Goal: Transaction & Acquisition: Download file/media

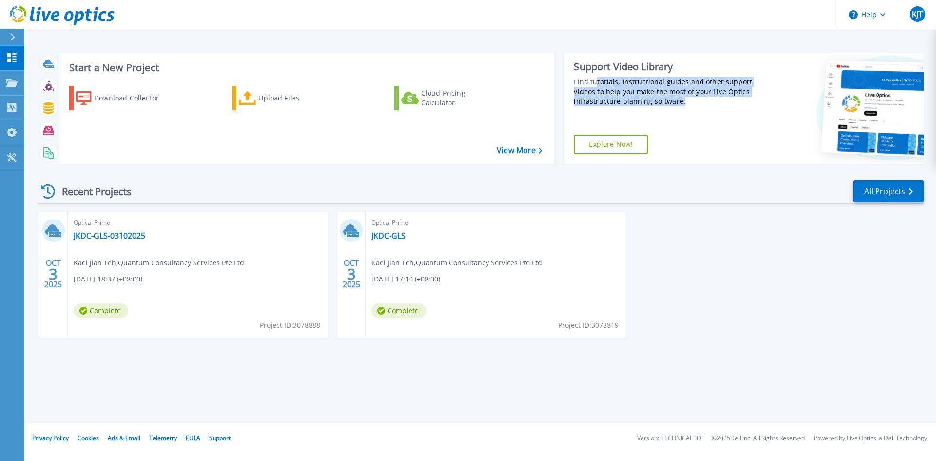
drag, startPoint x: 713, startPoint y: 103, endPoint x: 596, endPoint y: 79, distance: 119.4
click at [596, 79] on div "Find tutorials, instructional guides and other support videos to help you make …" at bounding box center [665, 91] width 183 height 29
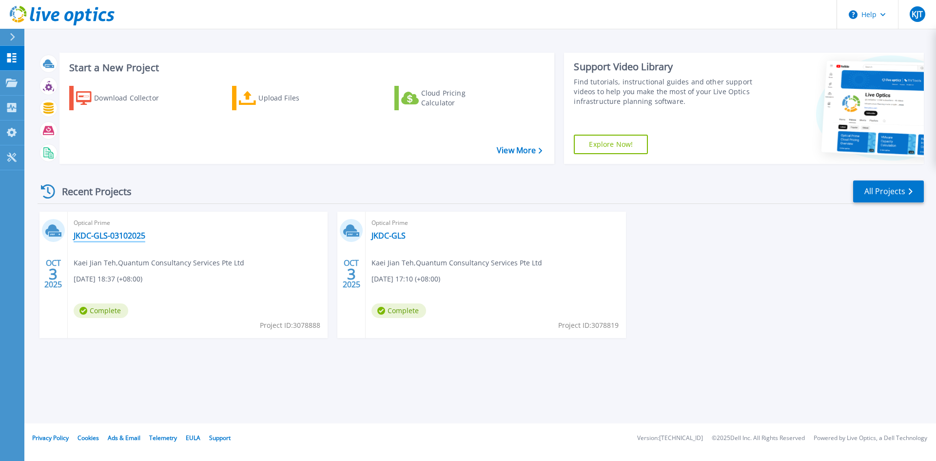
click at [127, 237] on link "JKDC-GLS-03102025" at bounding box center [110, 236] width 72 height 10
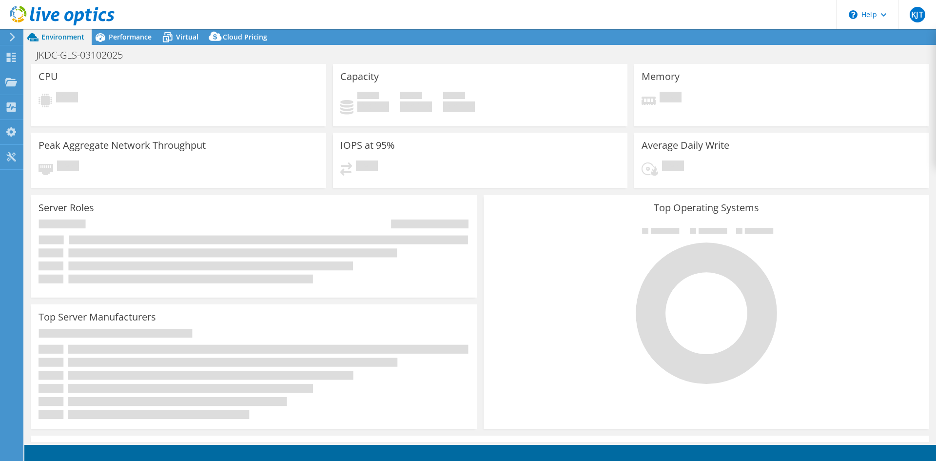
select select "USD"
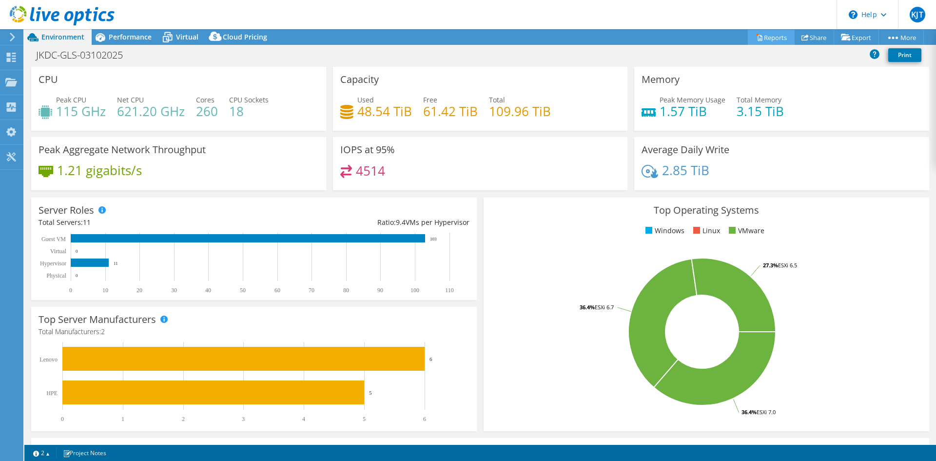
click at [760, 37] on link "Reports" at bounding box center [771, 37] width 47 height 15
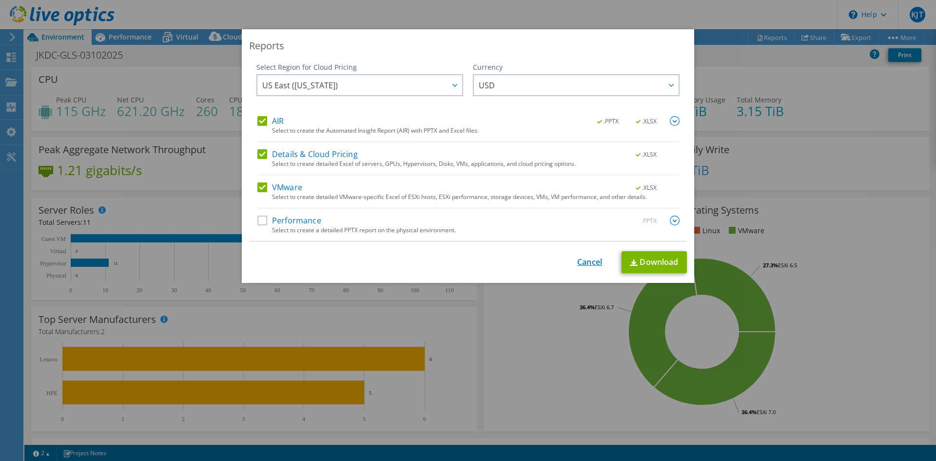
click at [587, 264] on link "Cancel" at bounding box center [589, 261] width 25 height 9
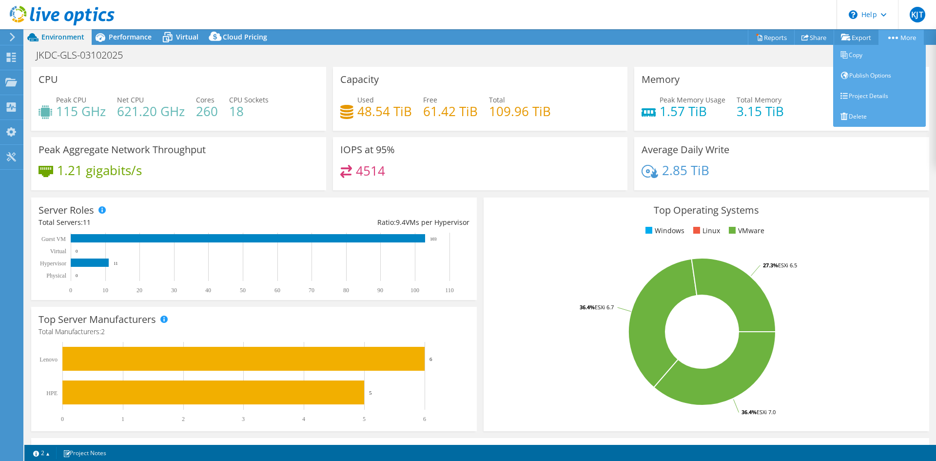
click at [899, 36] on link "More" at bounding box center [900, 37] width 45 height 15
click at [847, 96] on link "Project Details" at bounding box center [879, 96] width 93 height 20
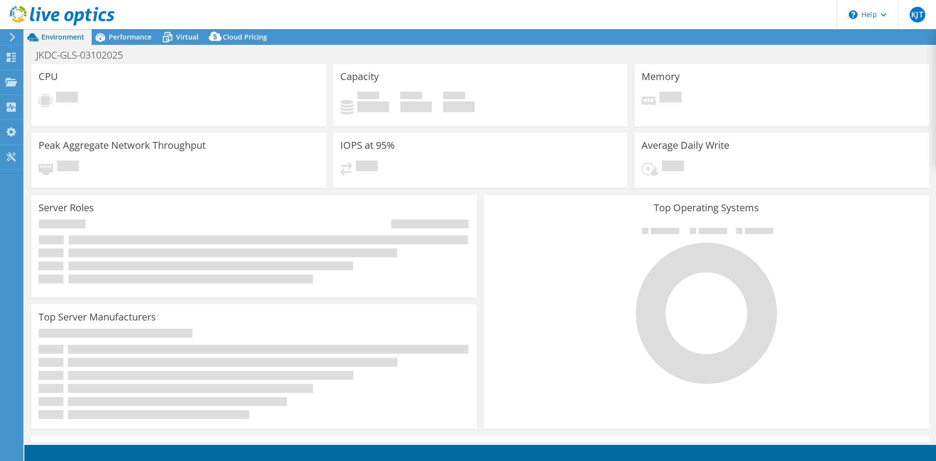
select select "USD"
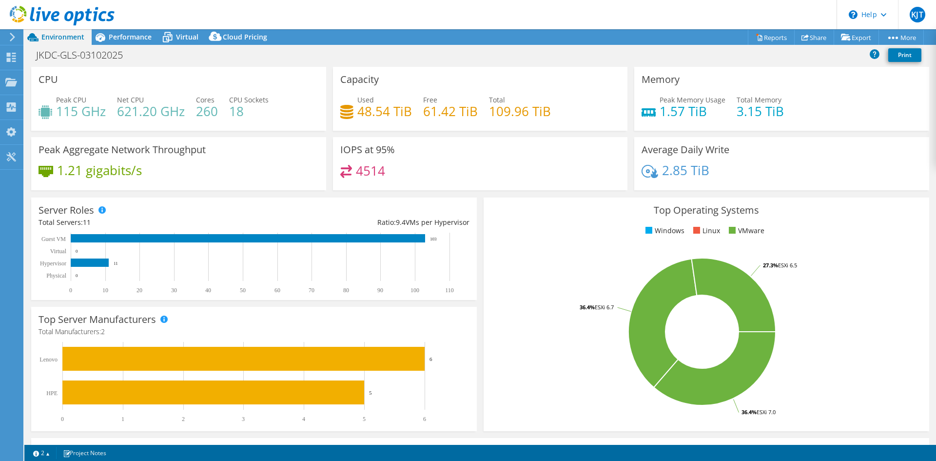
click at [55, 38] on span "Environment" at bounding box center [62, 36] width 43 height 9
click at [16, 84] on icon at bounding box center [11, 81] width 12 height 9
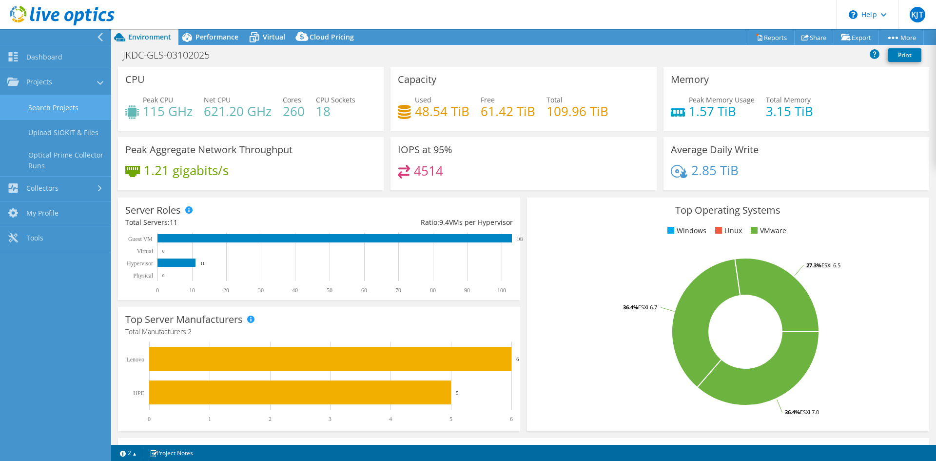
click at [63, 105] on link "Search Projects" at bounding box center [55, 107] width 111 height 25
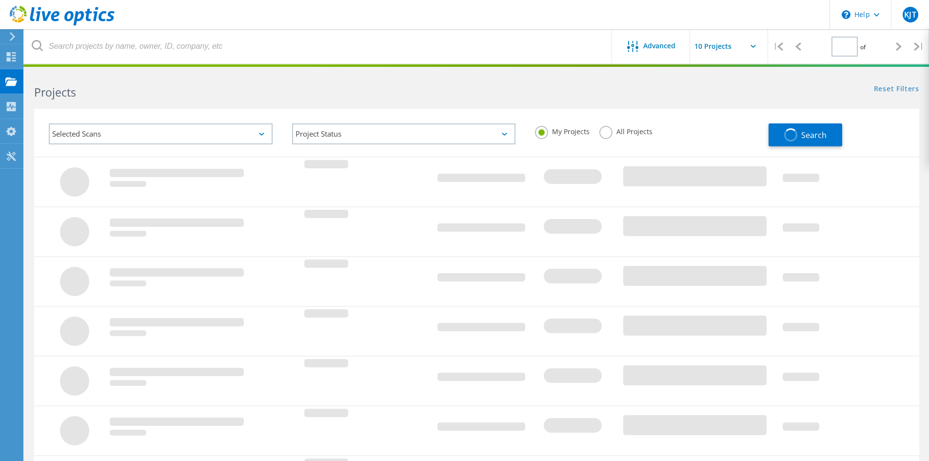
type input "1"
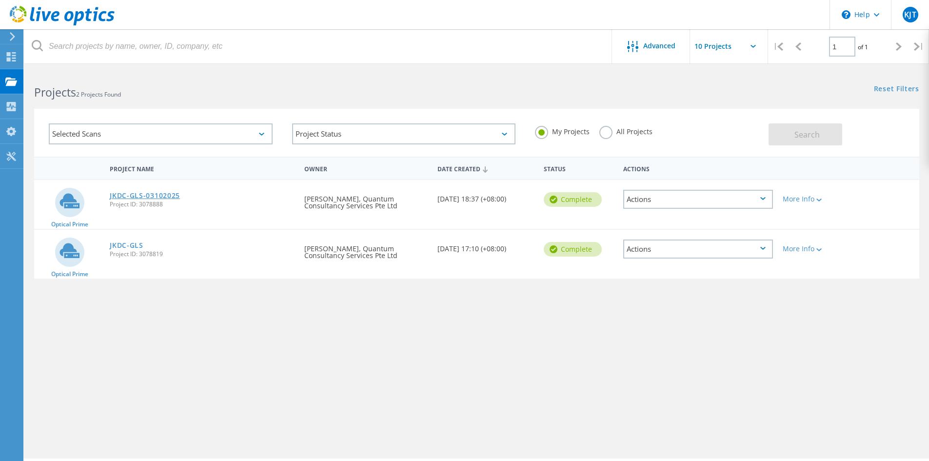
click at [162, 197] on link "JKDC-GLS-03102025" at bounding box center [145, 195] width 70 height 7
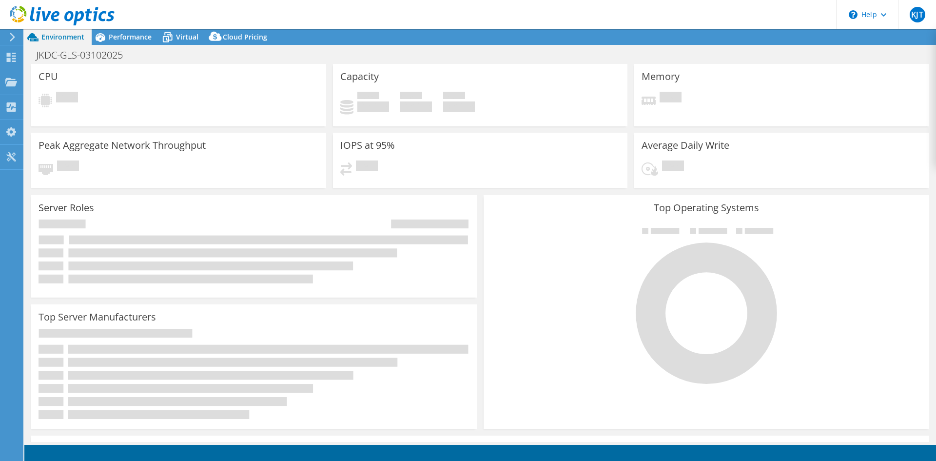
select select "USD"
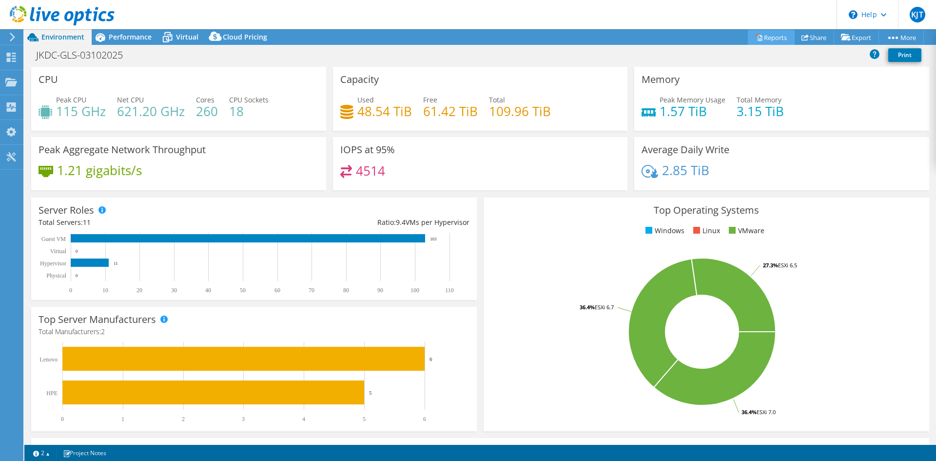
click at [759, 39] on link "Reports" at bounding box center [771, 37] width 47 height 15
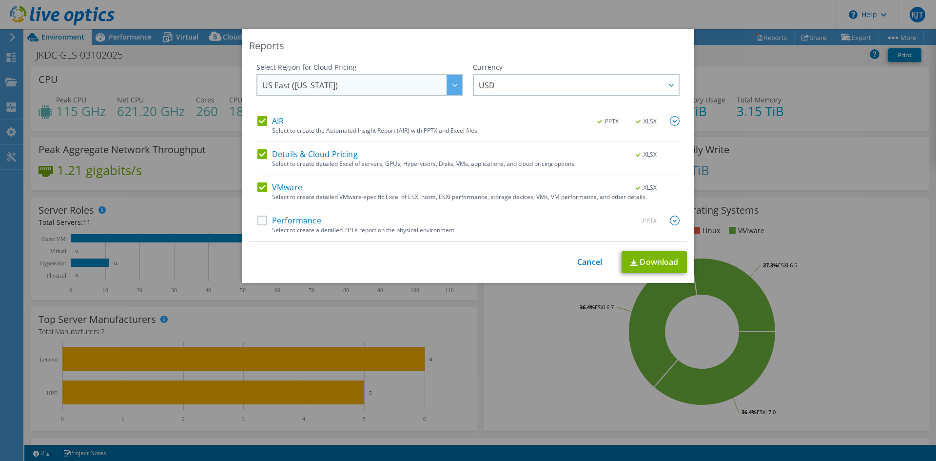
click at [388, 90] on span "US East (Virginia)" at bounding box center [362, 85] width 200 height 20
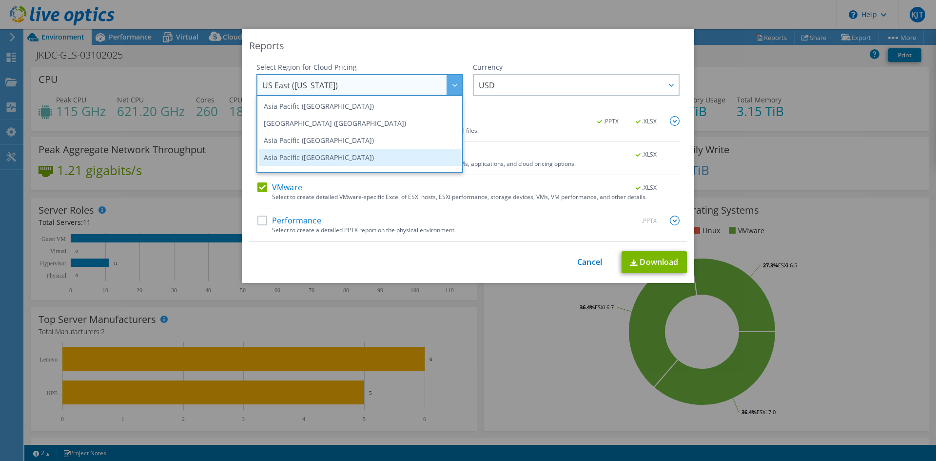
click at [373, 154] on li "Asia Pacific (Singapore)" at bounding box center [360, 157] width 202 height 17
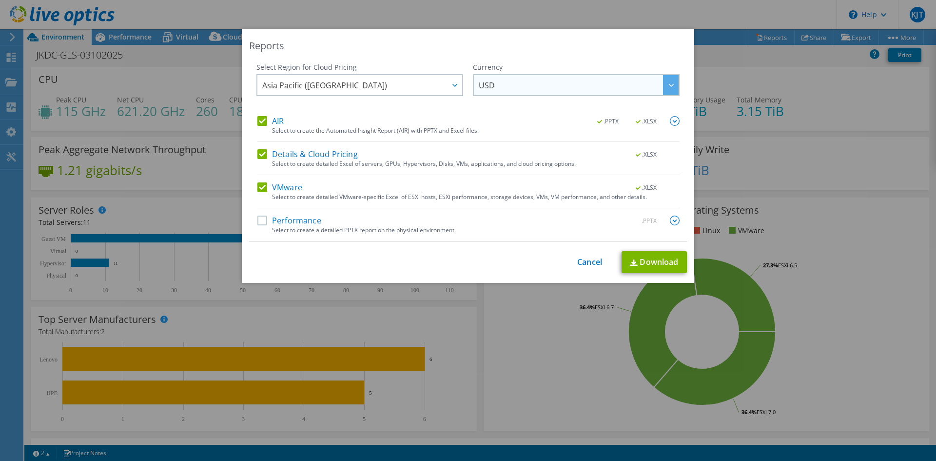
click at [512, 90] on span "USD" at bounding box center [579, 85] width 200 height 20
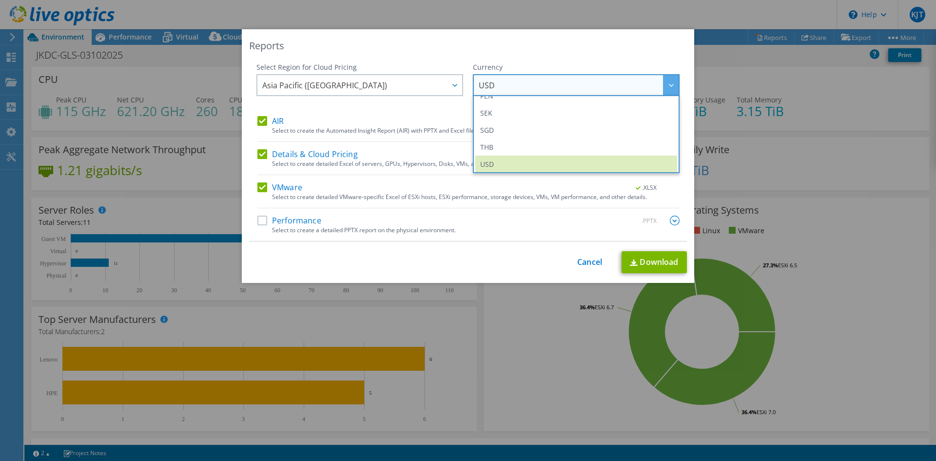
scroll to position [341, 0]
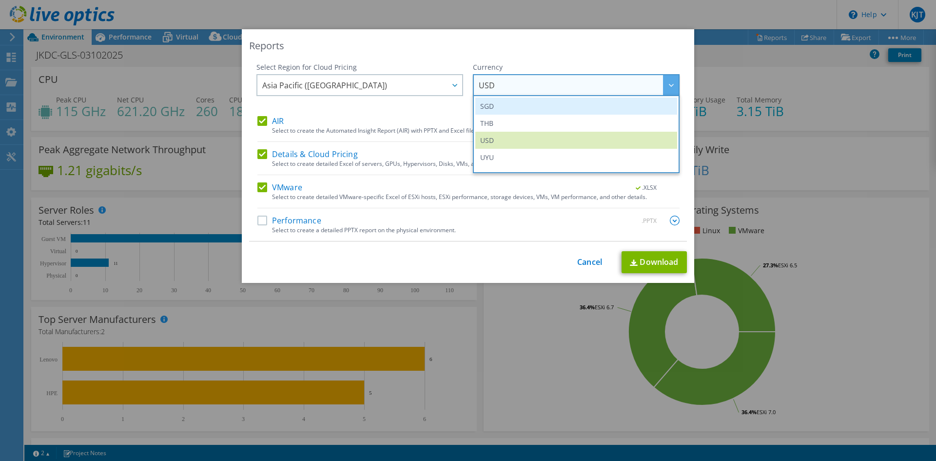
click at [512, 107] on li "SGD" at bounding box center [576, 105] width 202 height 17
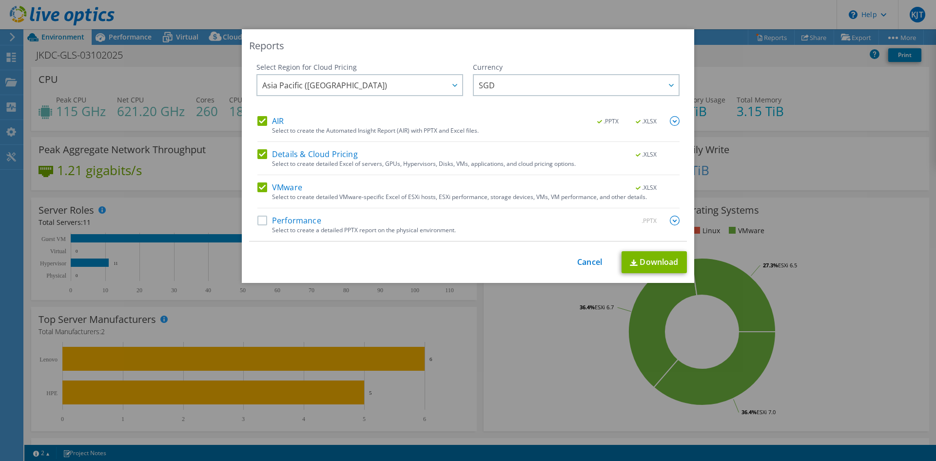
click at [671, 225] on img at bounding box center [675, 220] width 10 height 10
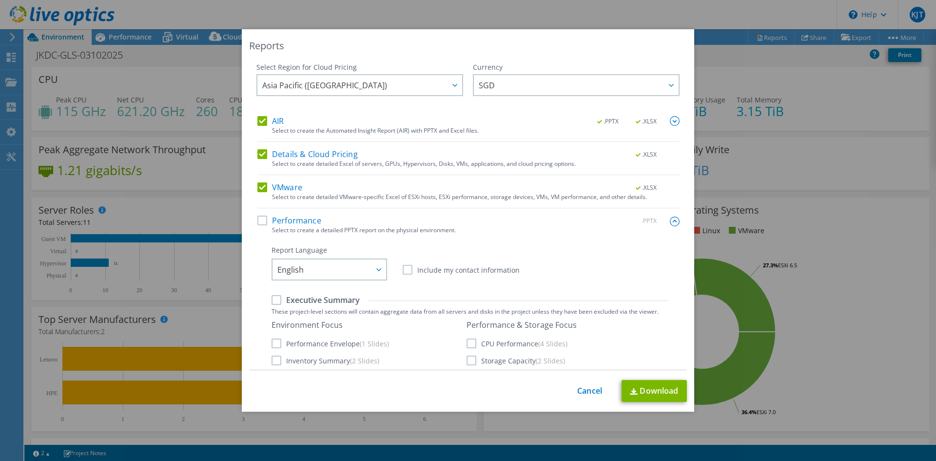
click at [670, 223] on img at bounding box center [675, 221] width 10 height 10
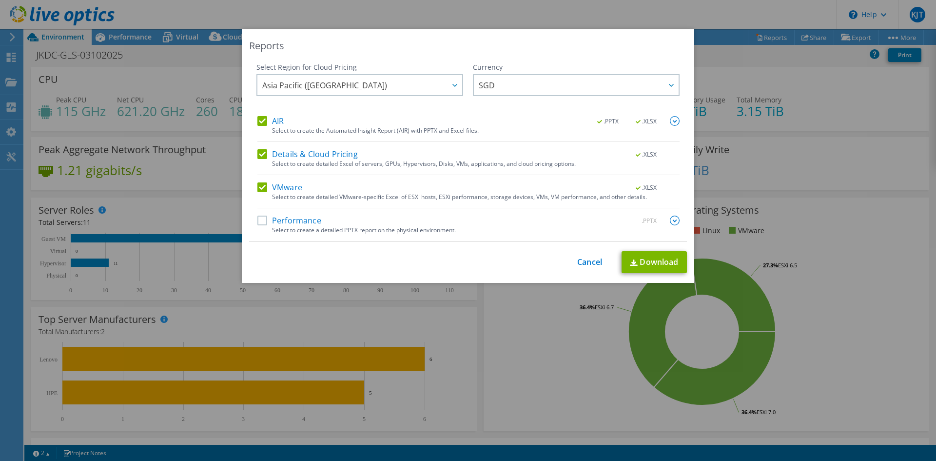
click at [258, 223] on label "Performance" at bounding box center [289, 220] width 64 height 10
click at [0, 0] on input "Performance" at bounding box center [0, 0] width 0 height 0
click at [673, 120] on img at bounding box center [675, 121] width 10 height 10
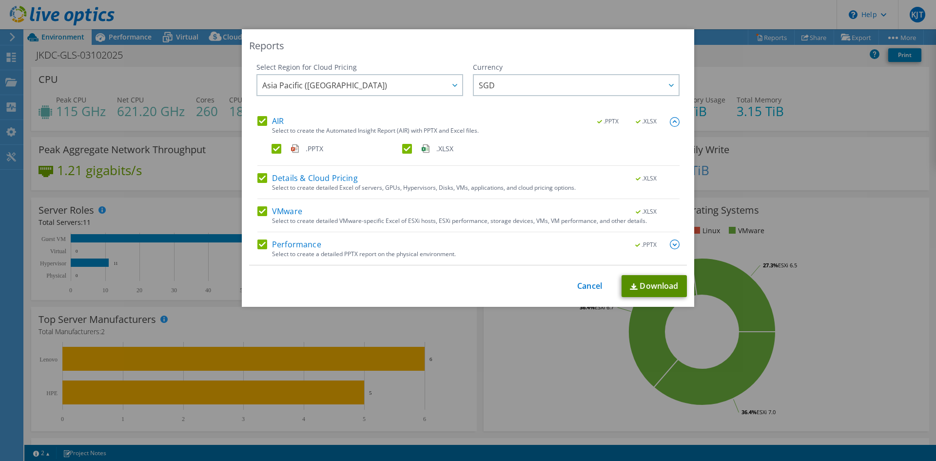
click at [643, 290] on link "Download" at bounding box center [653, 286] width 65 height 22
click at [584, 285] on link "Cancel" at bounding box center [589, 285] width 25 height 9
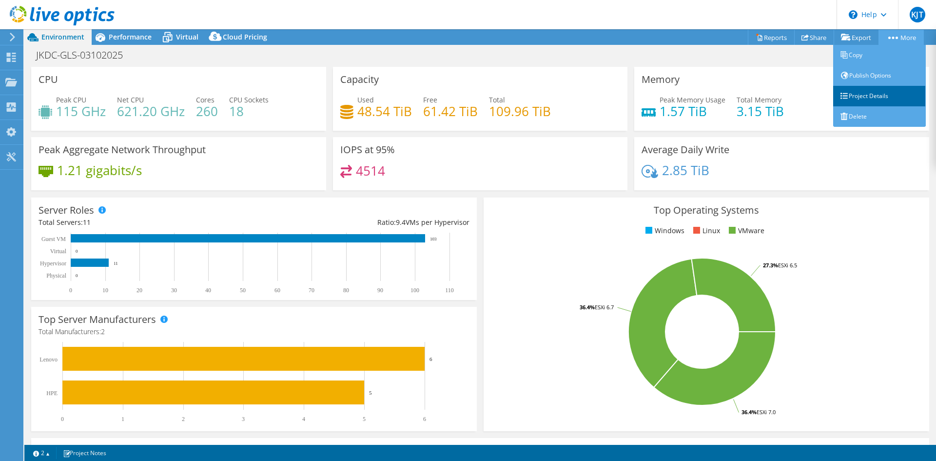
click at [866, 96] on link "Project Details" at bounding box center [879, 96] width 93 height 20
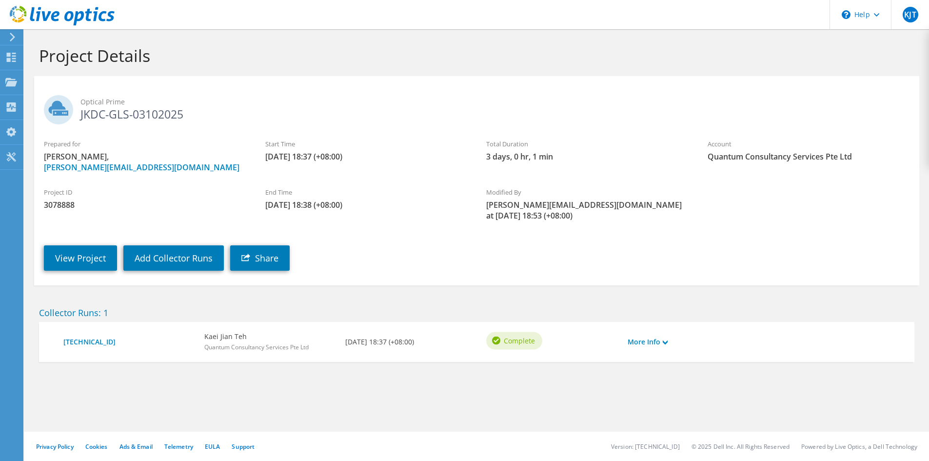
click at [639, 336] on div "More Info" at bounding box center [657, 341] width 71 height 20
click at [660, 336] on link "More Info" at bounding box center [647, 341] width 40 height 11
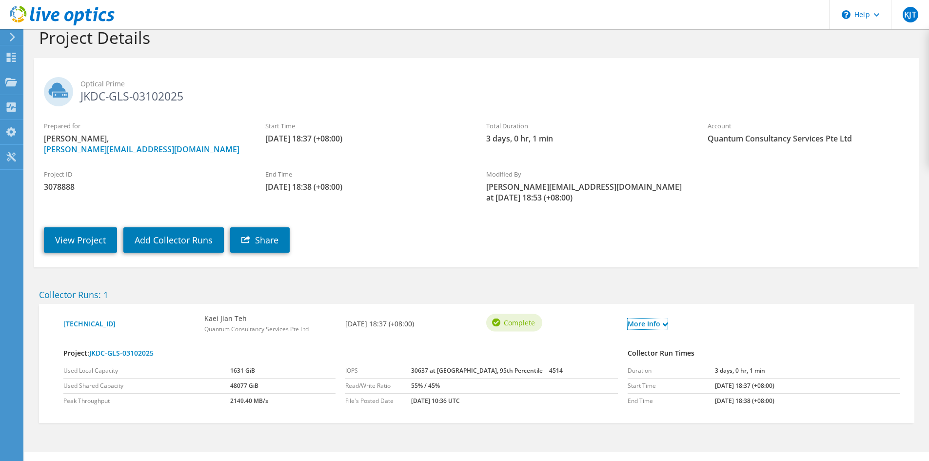
scroll to position [28, 0]
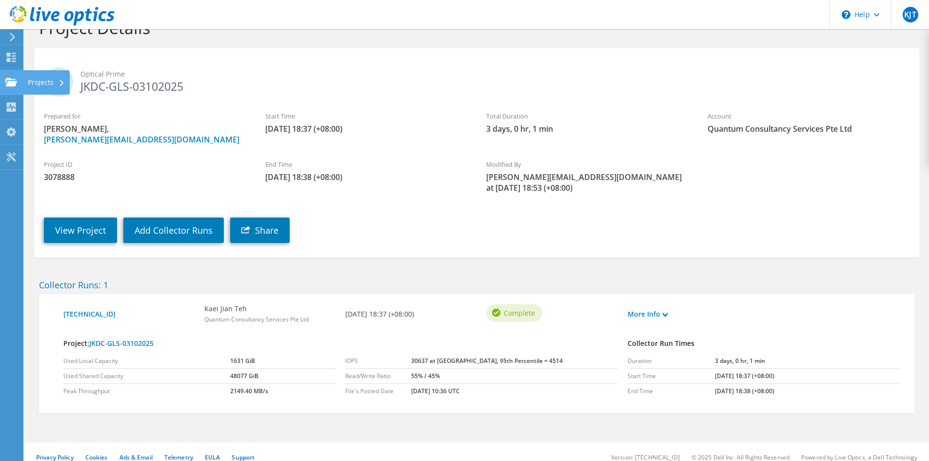
click at [15, 86] on icon at bounding box center [11, 81] width 12 height 9
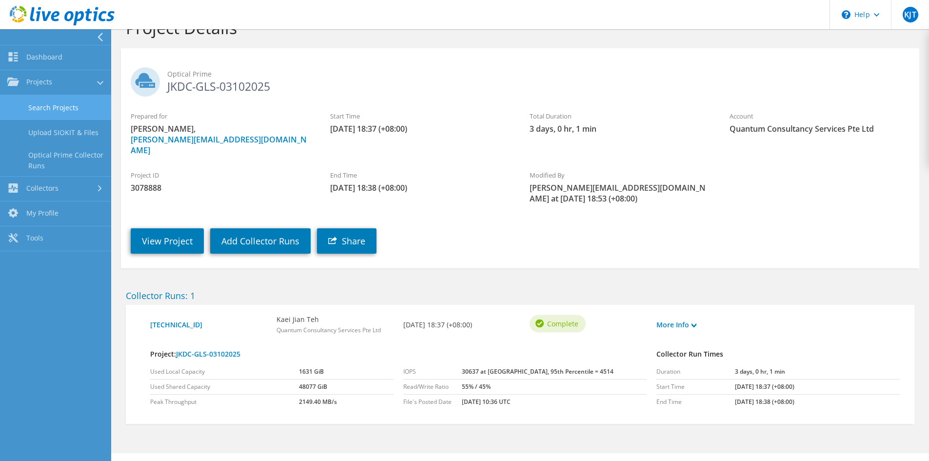
click at [77, 109] on link "Search Projects" at bounding box center [55, 107] width 111 height 25
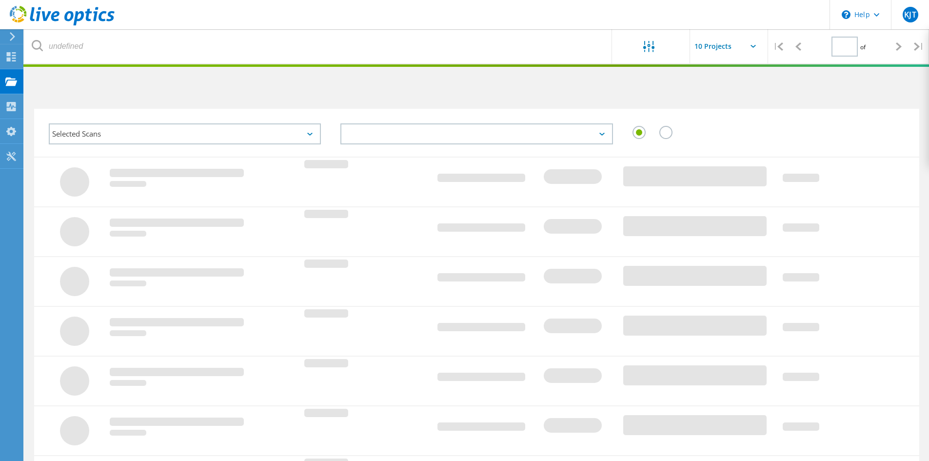
type input "1"
